Goal: Information Seeking & Learning: Find specific fact

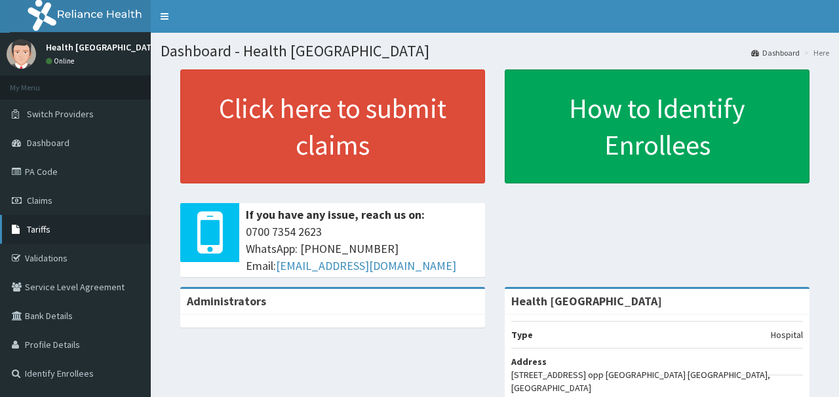
click at [41, 236] on link "Tariffs" at bounding box center [75, 229] width 151 height 29
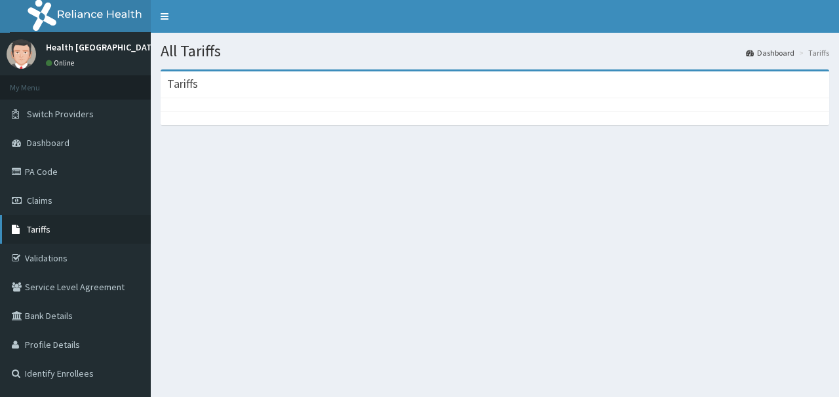
click at [43, 231] on span "Tariffs" at bounding box center [39, 230] width 24 height 12
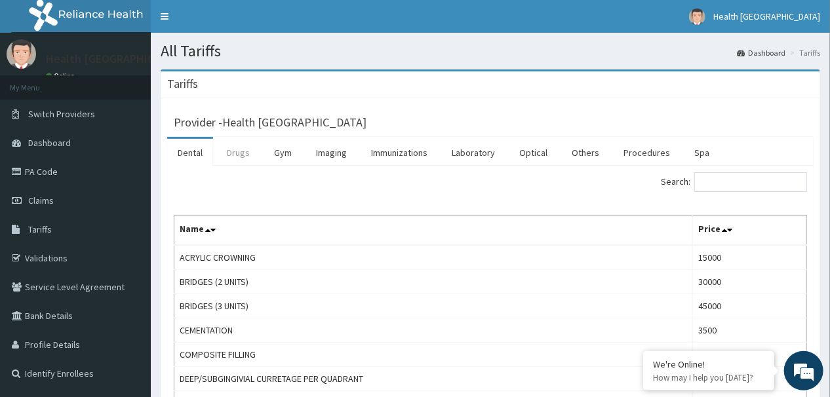
click at [233, 153] on link "Drugs" at bounding box center [238, 153] width 44 height 28
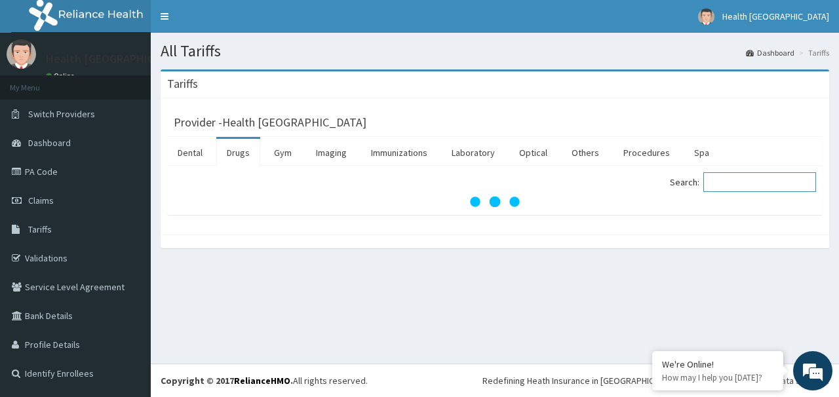
click at [738, 184] on input "Search:" at bounding box center [760, 182] width 113 height 20
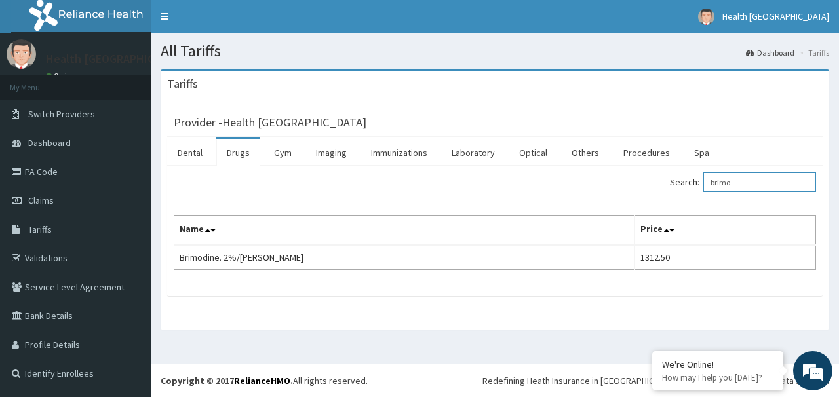
drag, startPoint x: 757, startPoint y: 181, endPoint x: 693, endPoint y: 180, distance: 63.6
click at [693, 180] on label "Search: brimo" at bounding box center [743, 182] width 146 height 20
paste input "Bromocriptine"
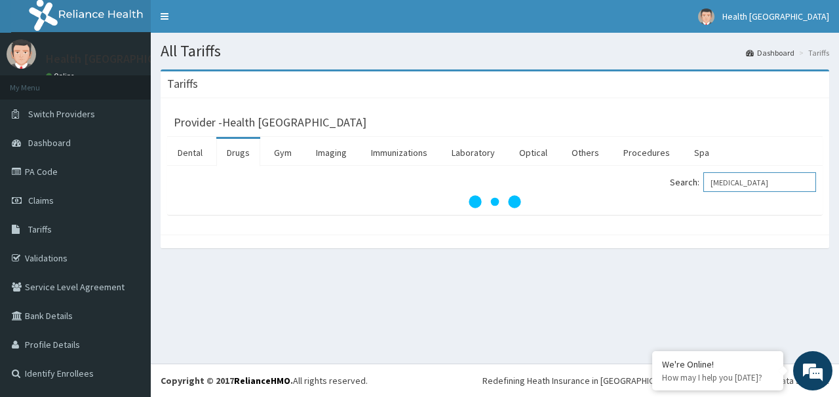
type input "Bromocriptine"
